Goal: Task Accomplishment & Management: Manage account settings

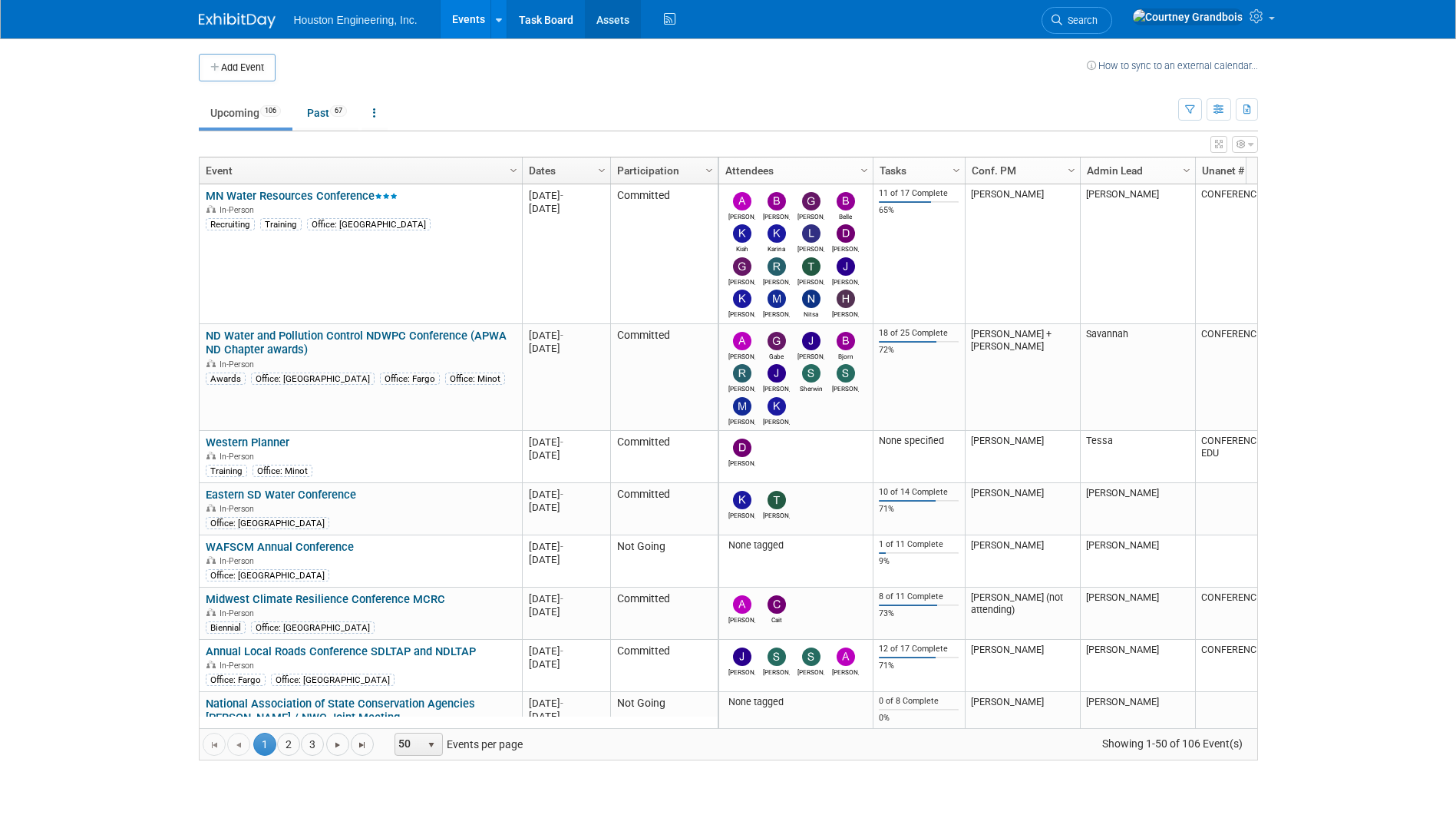
click at [597, 13] on link "Assets" at bounding box center [613, 19] width 56 height 39
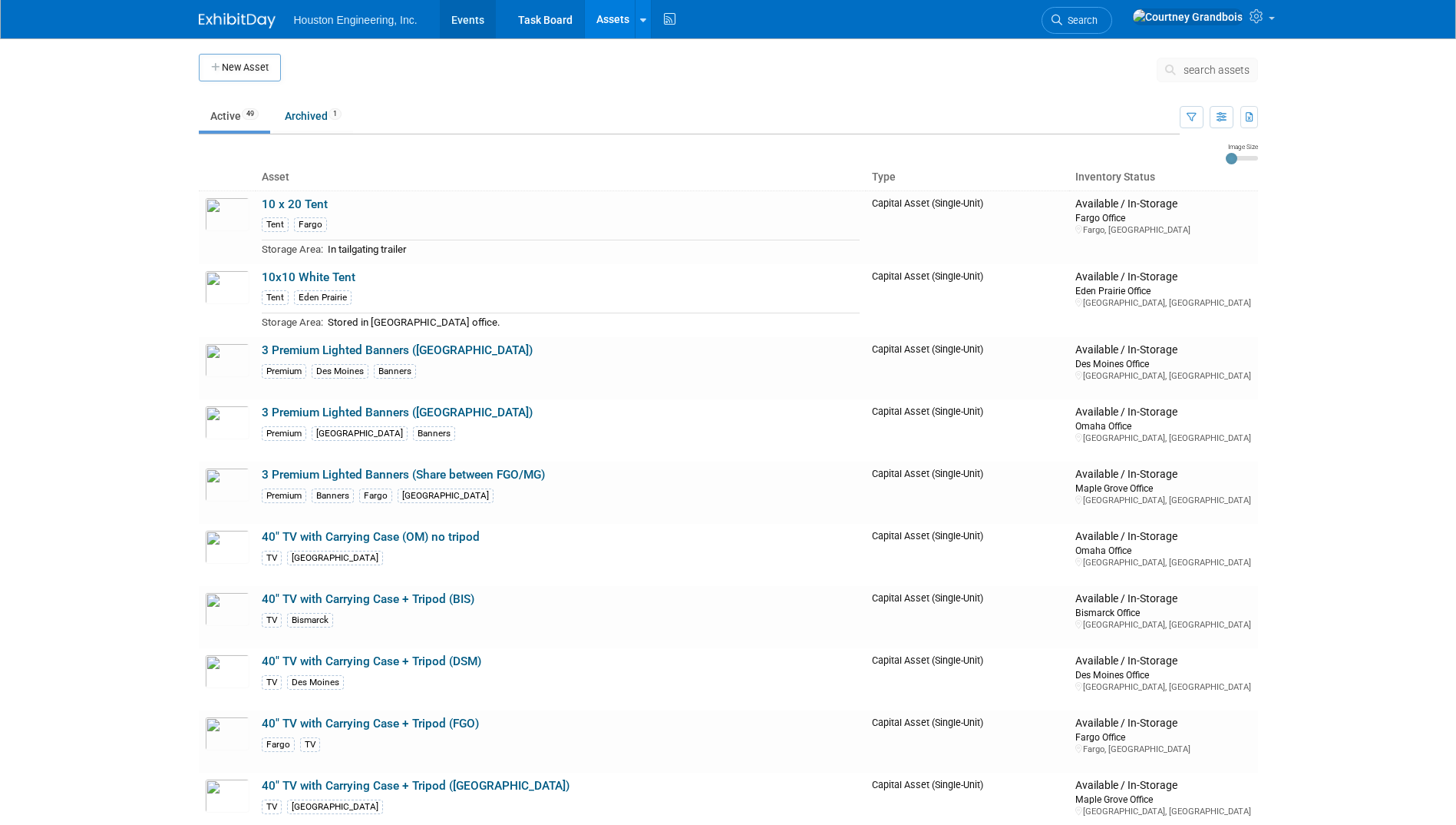
click at [453, 32] on link "Events" at bounding box center [467, 19] width 56 height 39
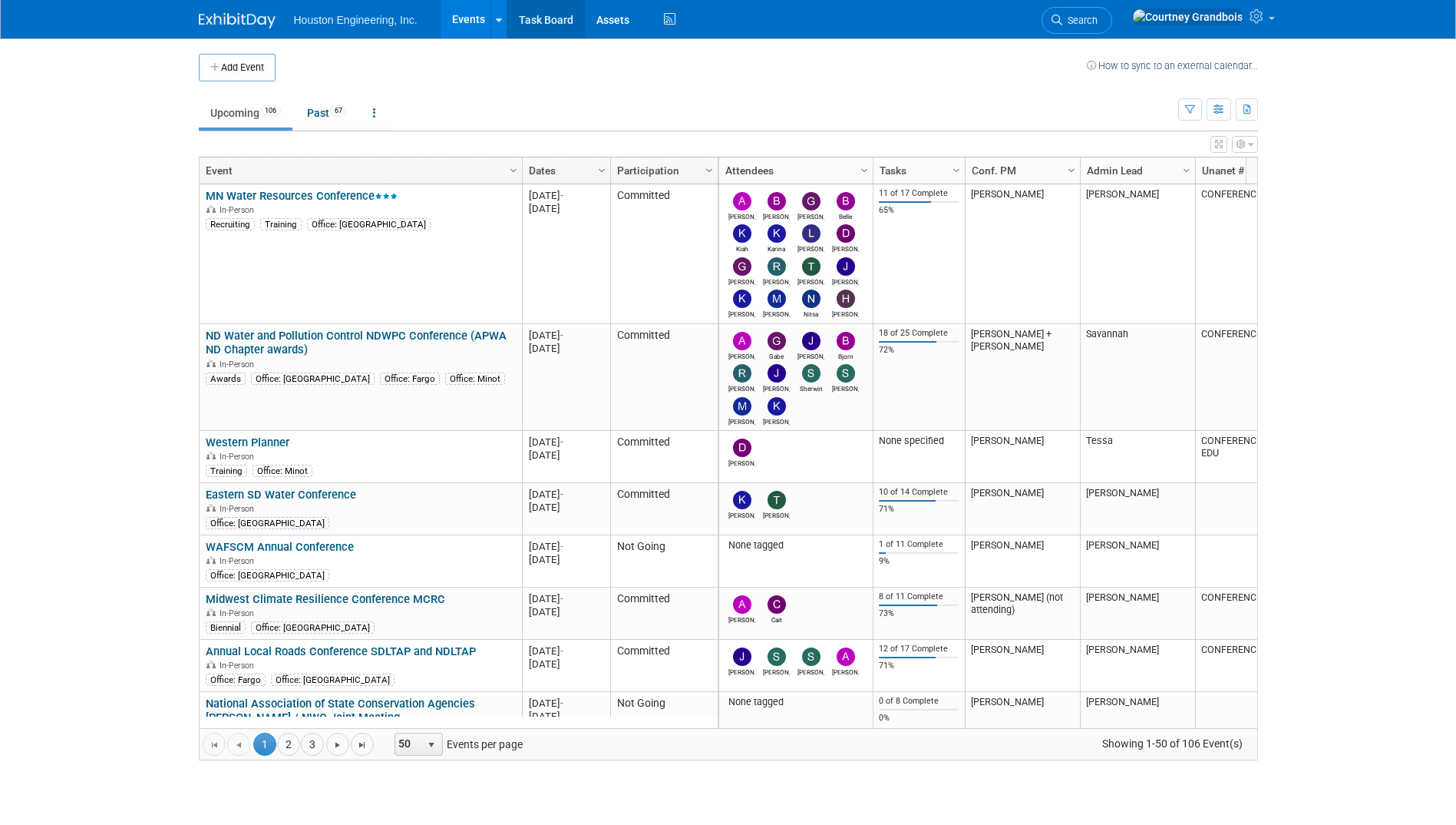
click at [554, 9] on link "Task Board" at bounding box center [546, 19] width 77 height 39
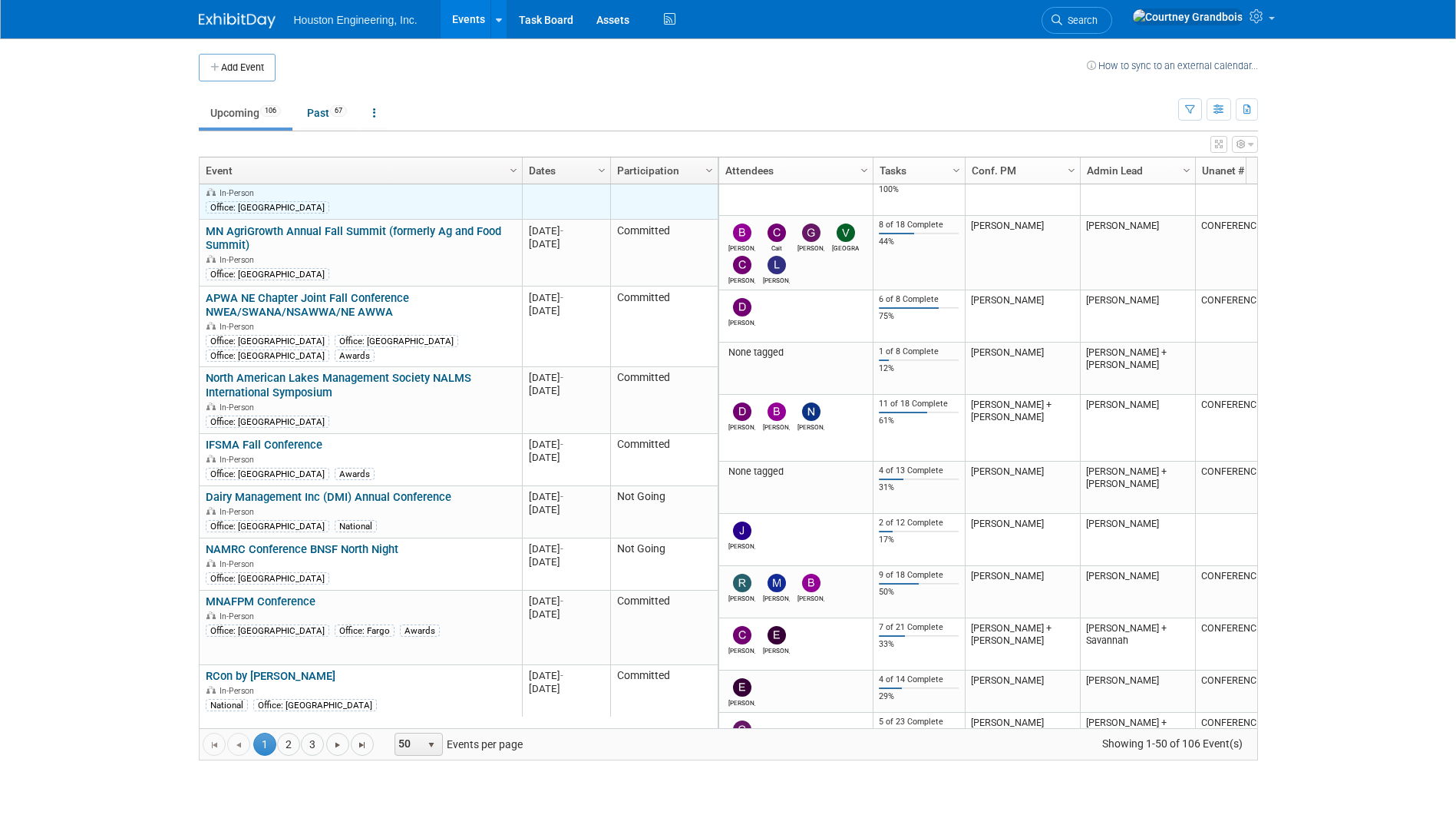
scroll to position [1198, 0]
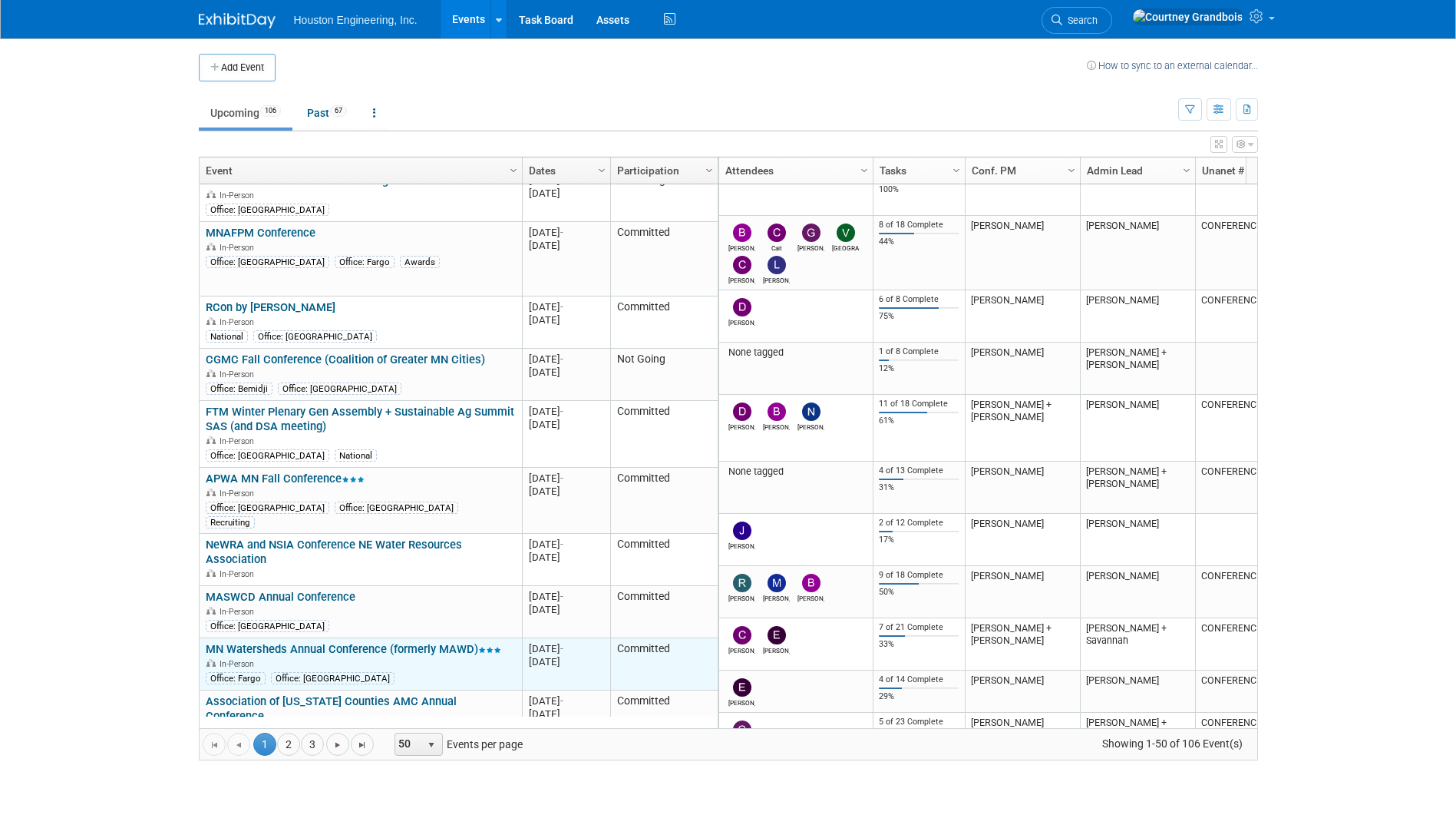
click at [321, 638] on td "MN Watersheds Annual Conference (formerly MAWD) MN Watersheds Annual Conference…" at bounding box center [360, 664] width 322 height 52
click at [323, 642] on link "MN Watersheds Annual Conference (formerly MAWD)" at bounding box center [353, 649] width 295 height 14
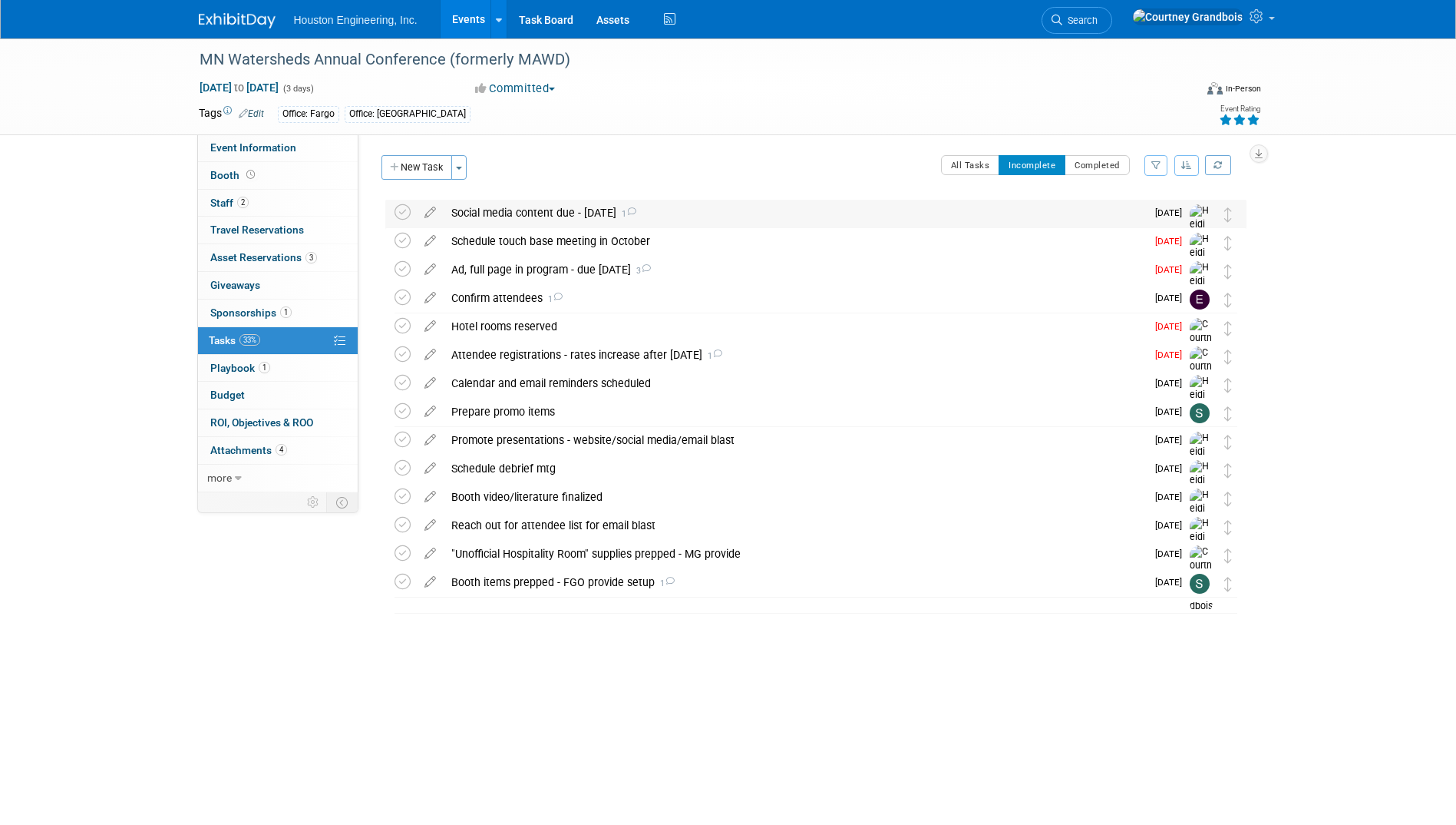
click at [705, 199] on div "Social media content due - [DATE] 1" at bounding box center [795, 212] width 703 height 26
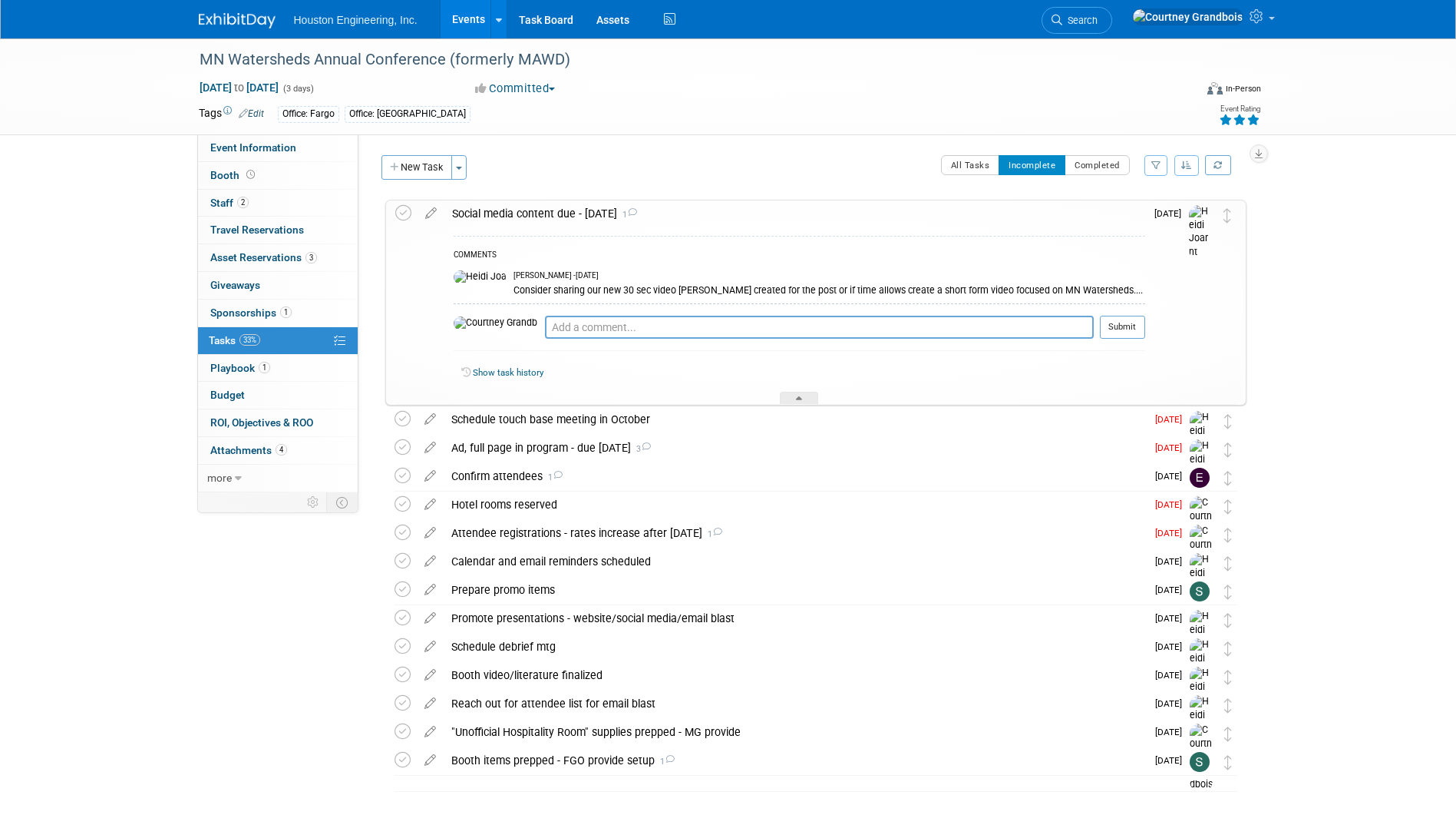
click at [702, 203] on div "Social media content due - [DATE] 1" at bounding box center [795, 213] width 701 height 26
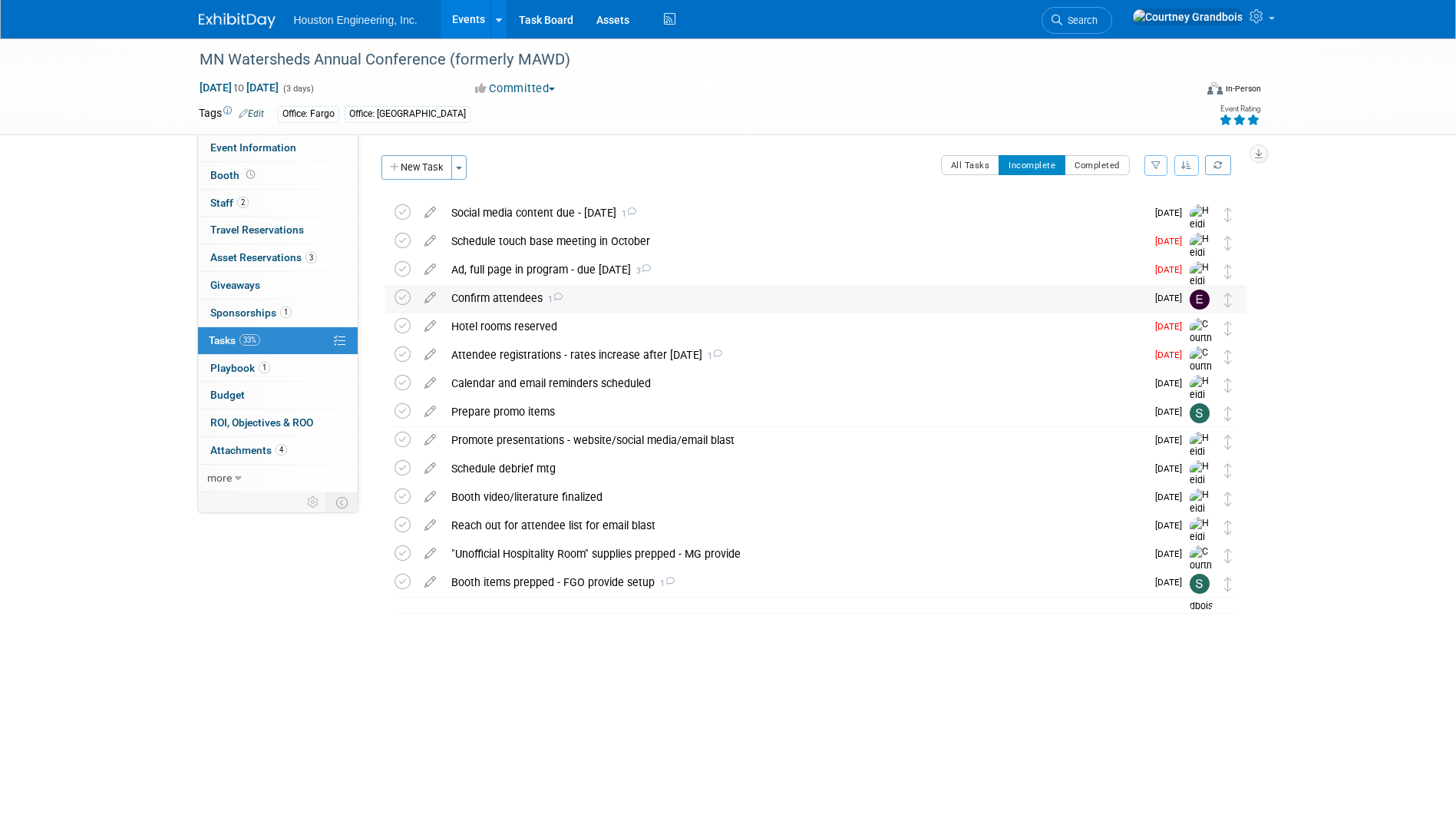
click at [669, 300] on div "Confirm attendees 1" at bounding box center [795, 298] width 703 height 26
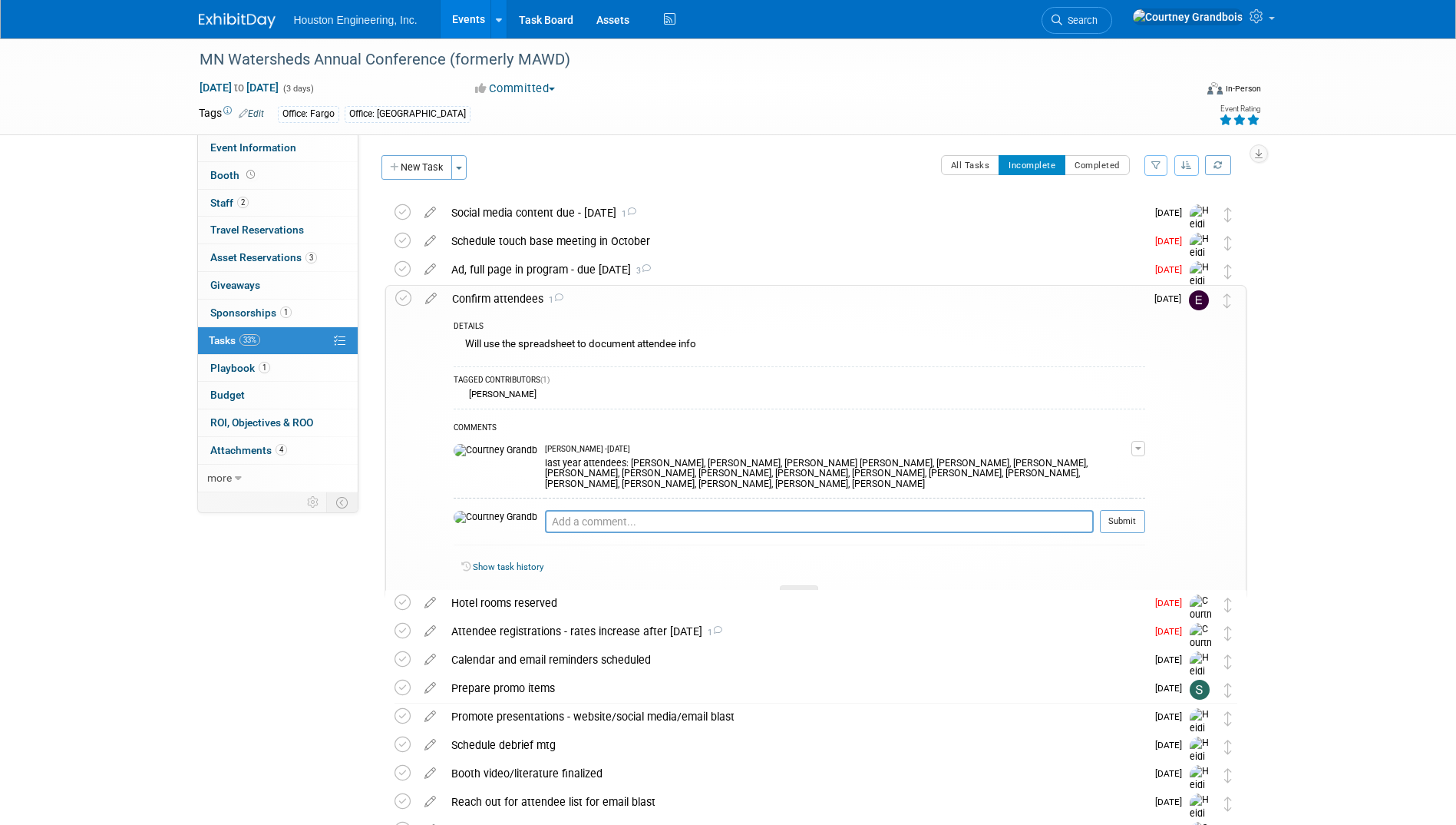
click at [670, 299] on div "Confirm attendees 1" at bounding box center [795, 298] width 701 height 26
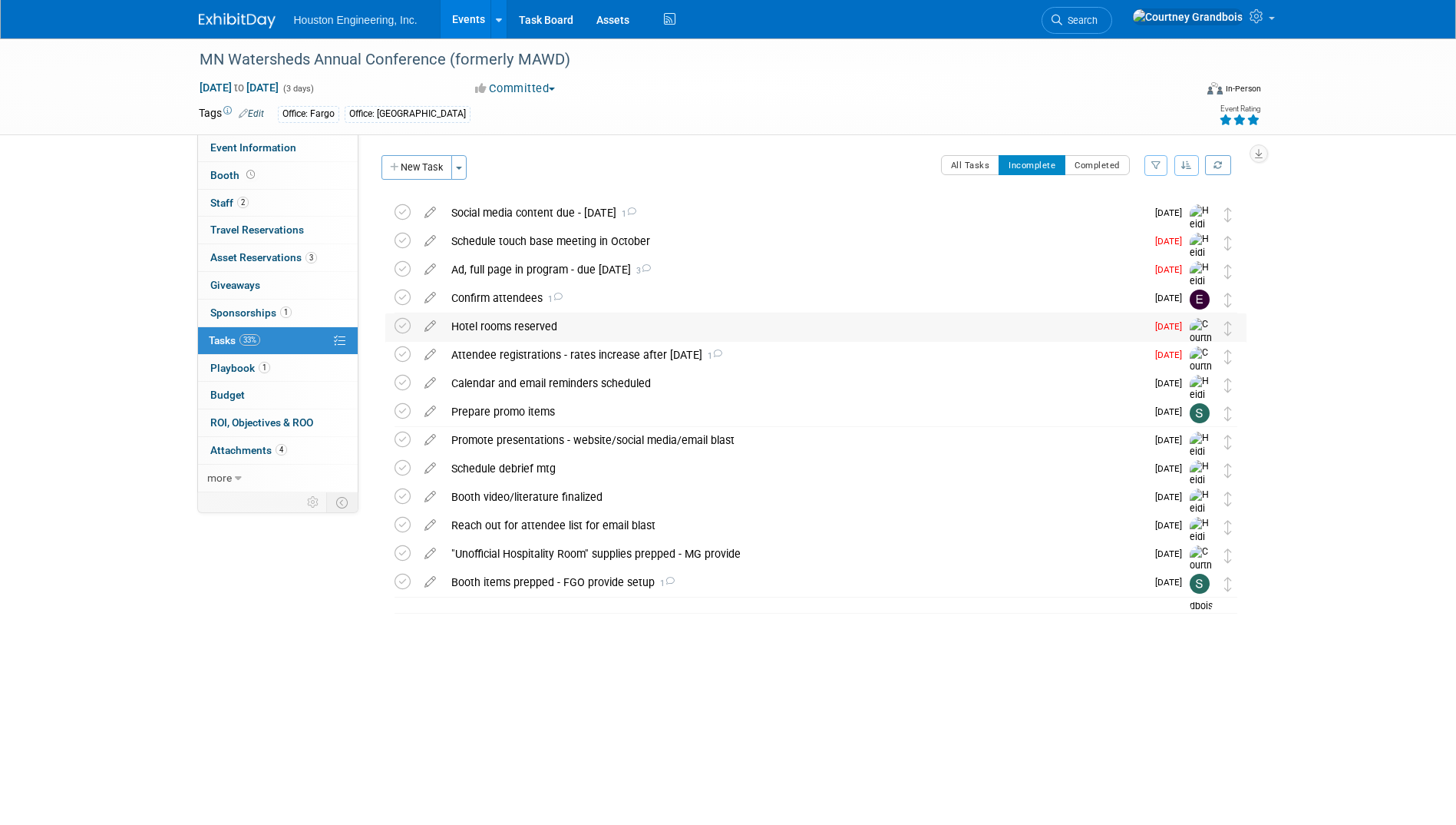
click at [782, 330] on div "Hotel rooms reserved" at bounding box center [795, 326] width 703 height 26
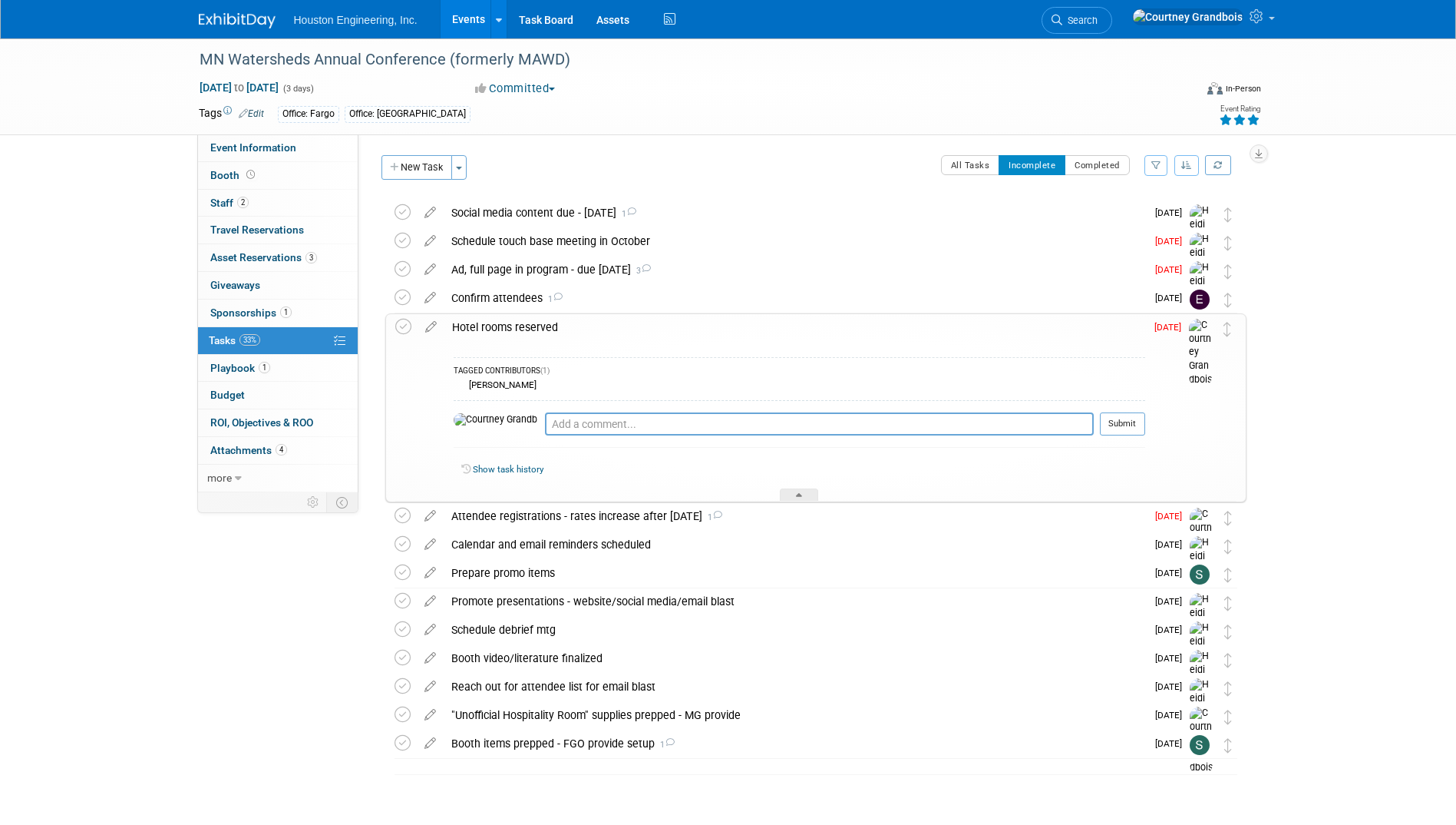
click at [782, 330] on div "Hotel rooms reserved" at bounding box center [795, 327] width 701 height 26
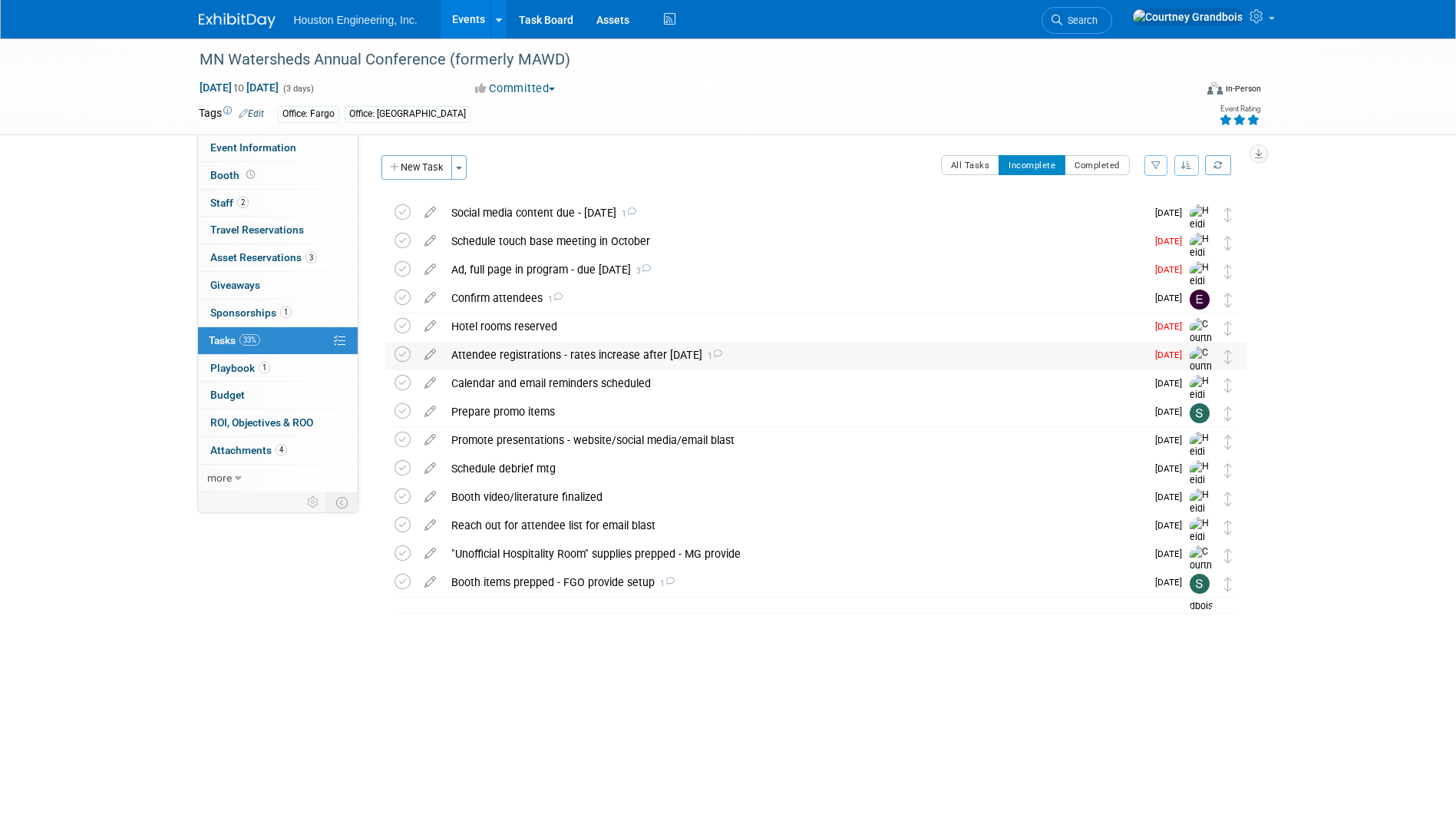
click at [744, 349] on div "Attendee registrations - rates increase after [DATE] 1" at bounding box center [795, 355] width 703 height 26
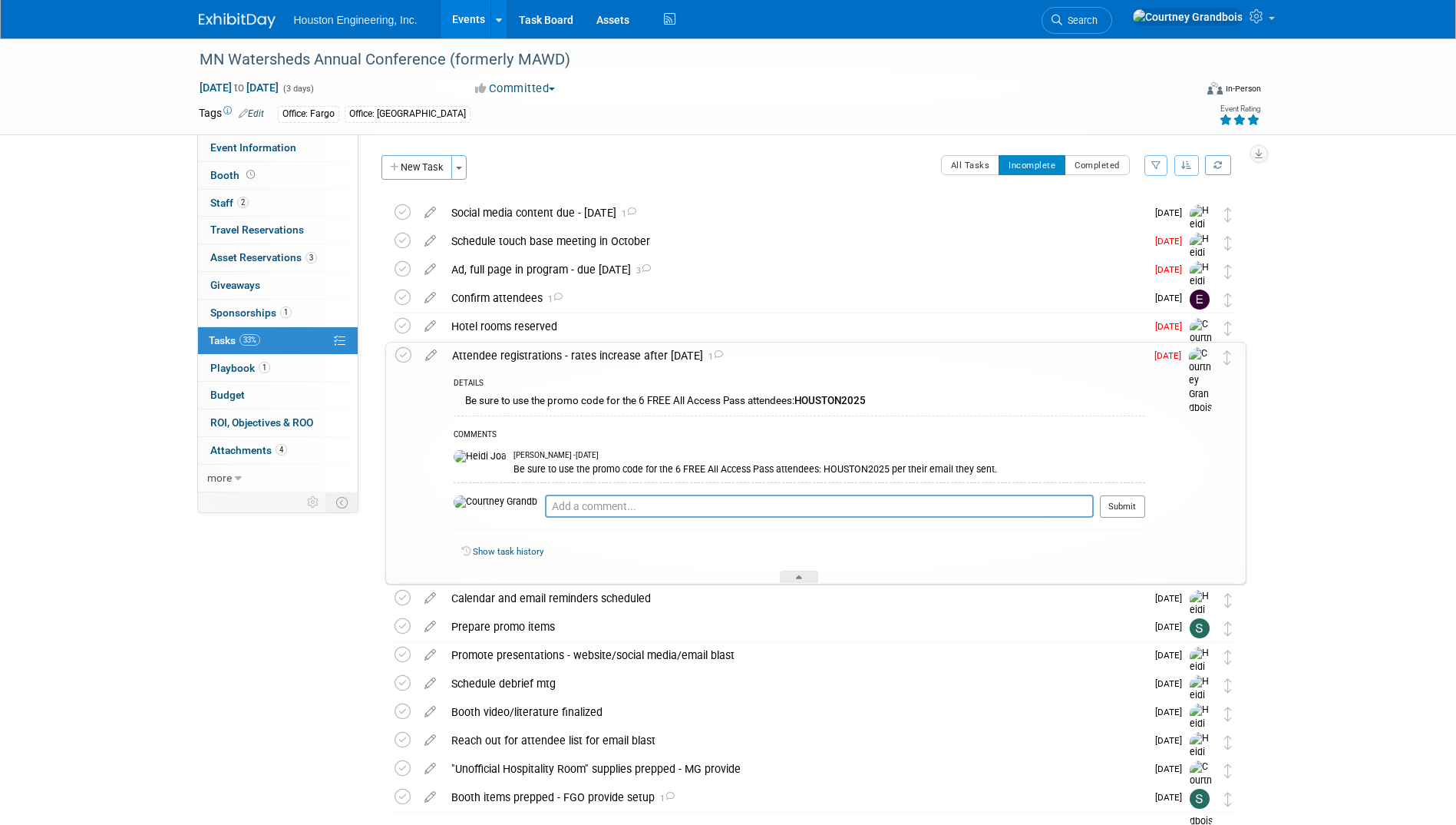
click at [744, 349] on div "Attendee registrations - rates increase after [DATE] 1" at bounding box center [795, 355] width 701 height 26
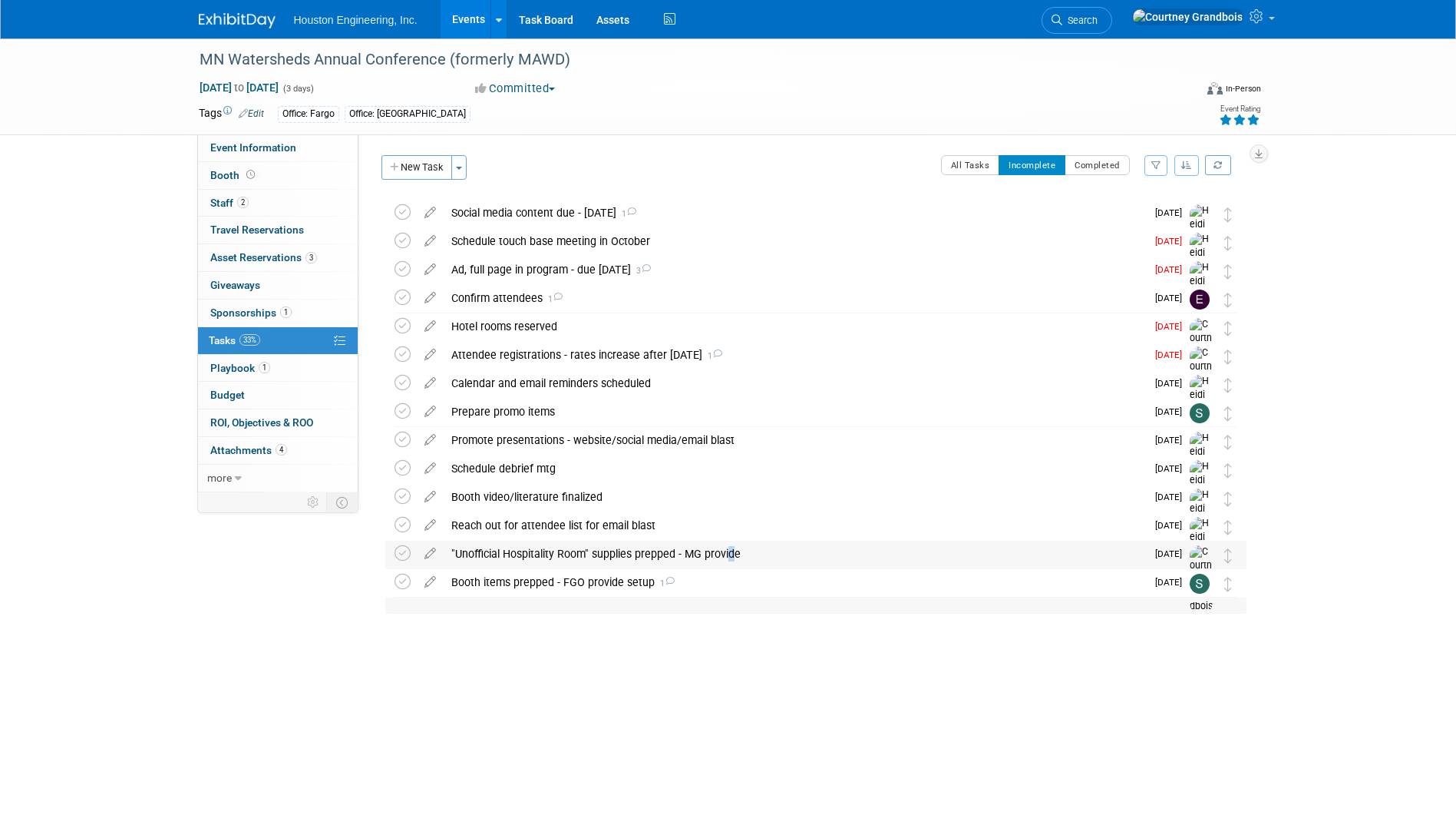
click at [726, 554] on div ""Unofficial Hospitality Room" supplies prepped - MG provide" at bounding box center [795, 553] width 703 height 26
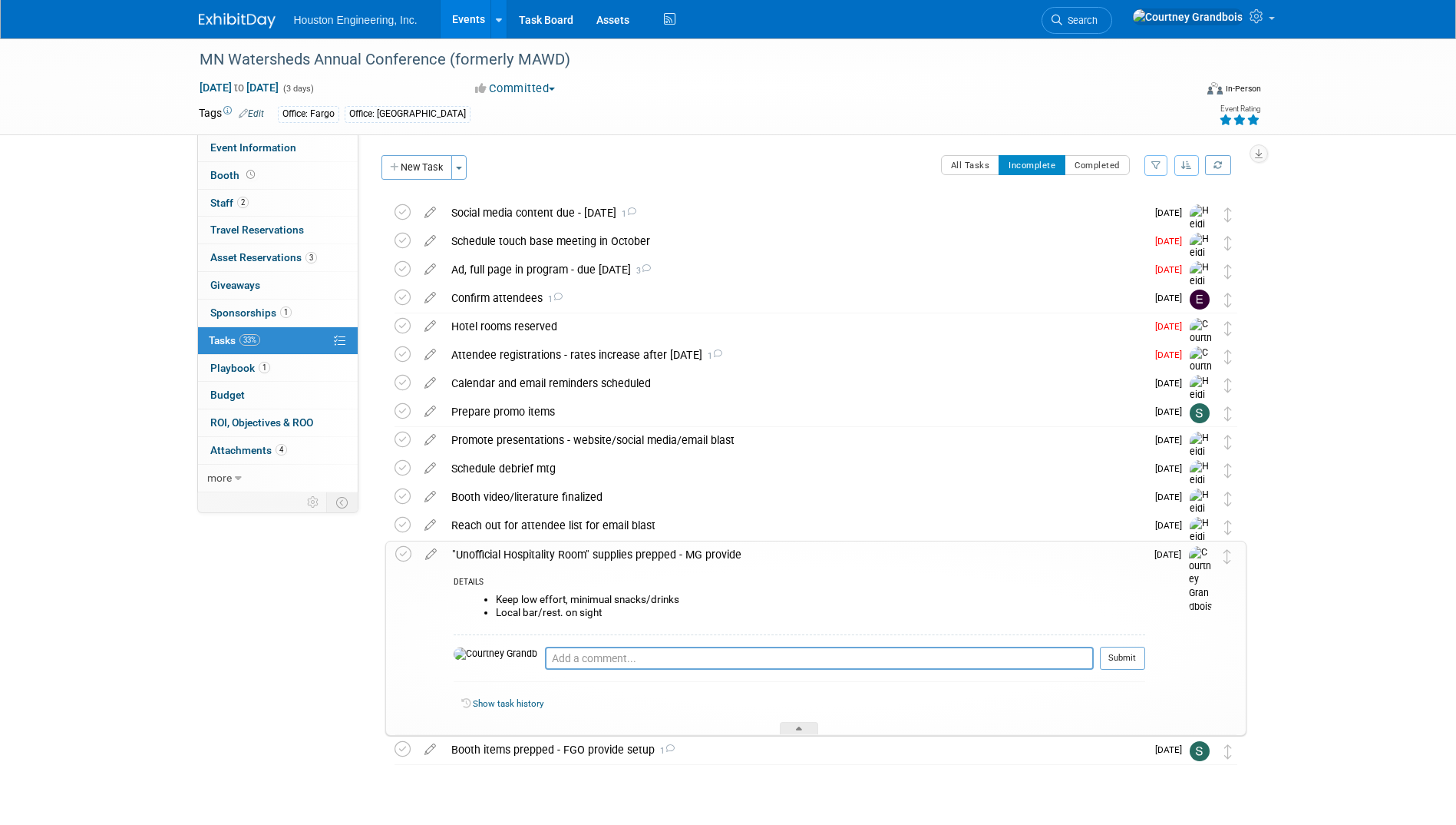
drag, startPoint x: 726, startPoint y: 554, endPoint x: 794, endPoint y: 544, distance: 68.7
click at [794, 544] on div ""Unofficial Hospitality Room" supplies prepped - MG provide" at bounding box center [795, 554] width 701 height 26
